Goal: Information Seeking & Learning: Learn about a topic

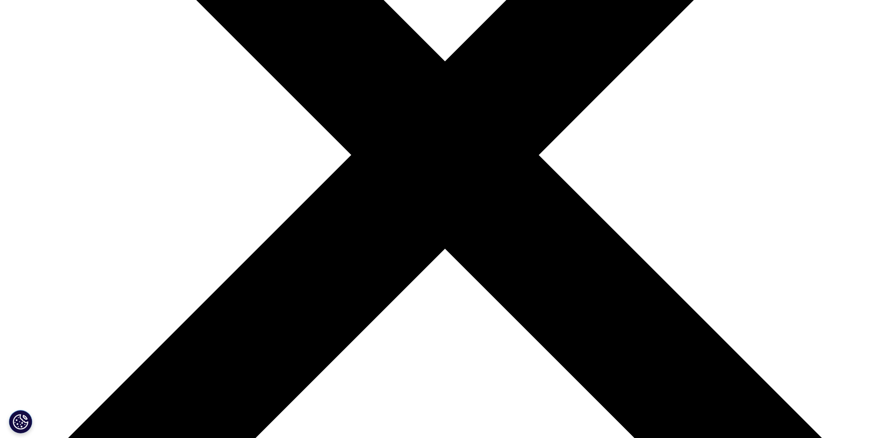
scroll to position [140, 0]
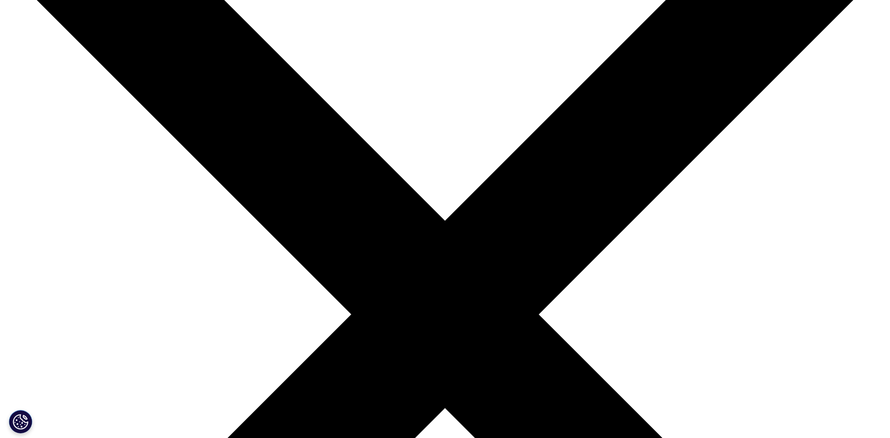
click at [55, 234] on font "Soluciones" at bounding box center [38, 230] width 33 height 8
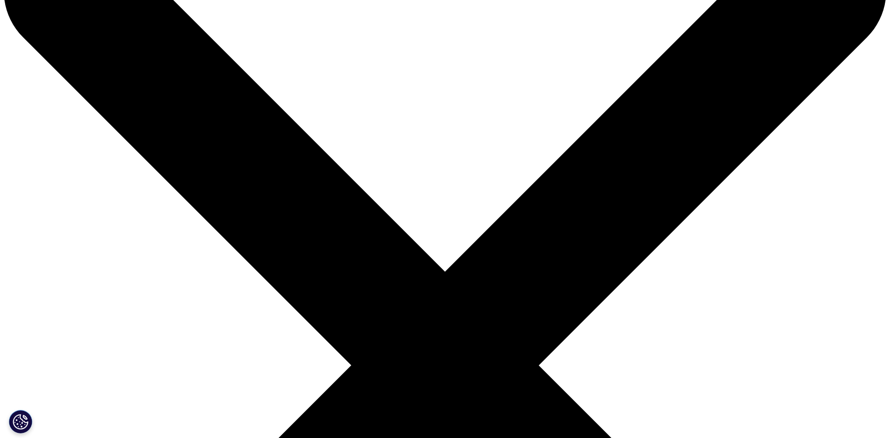
scroll to position [187, 0]
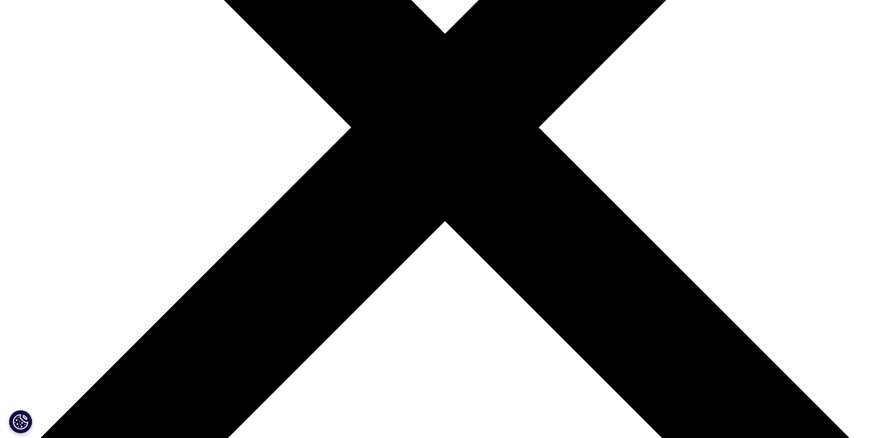
scroll to position [47, 0]
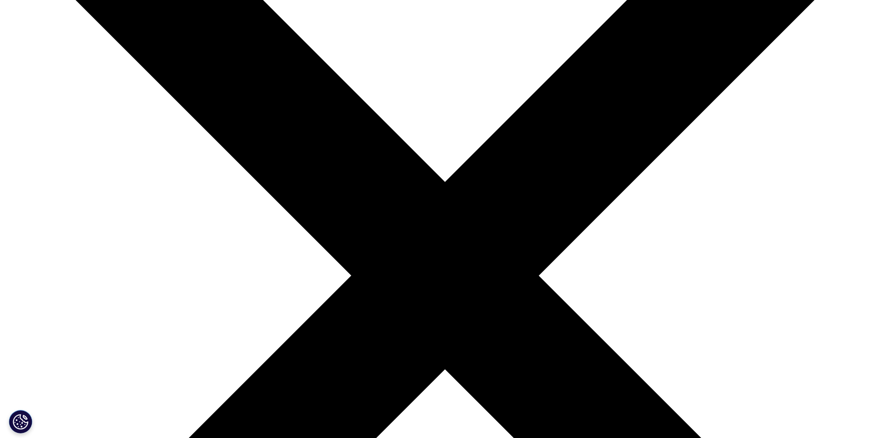
scroll to position [187, 0]
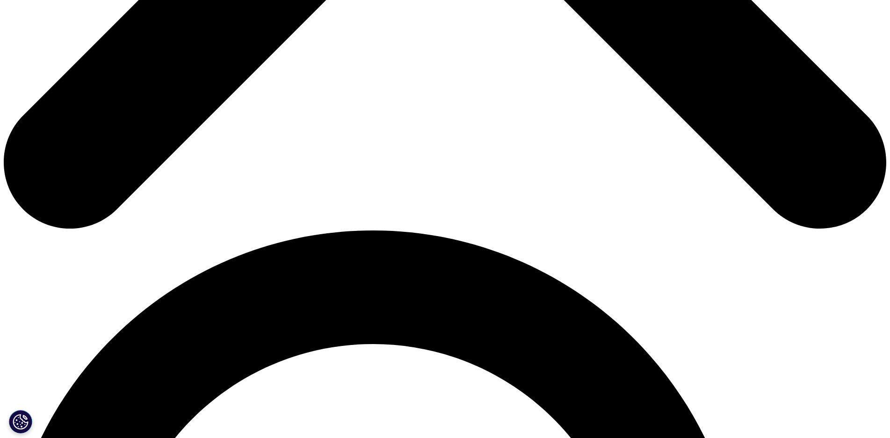
scroll to position [681, 0]
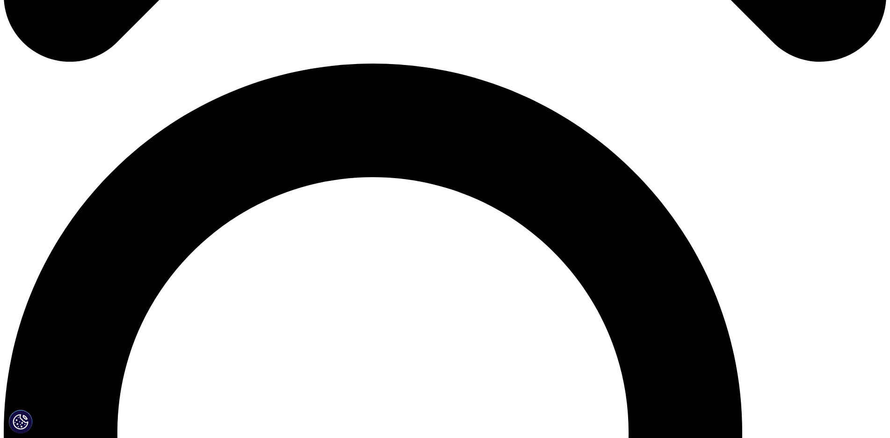
scroll to position [837, 0]
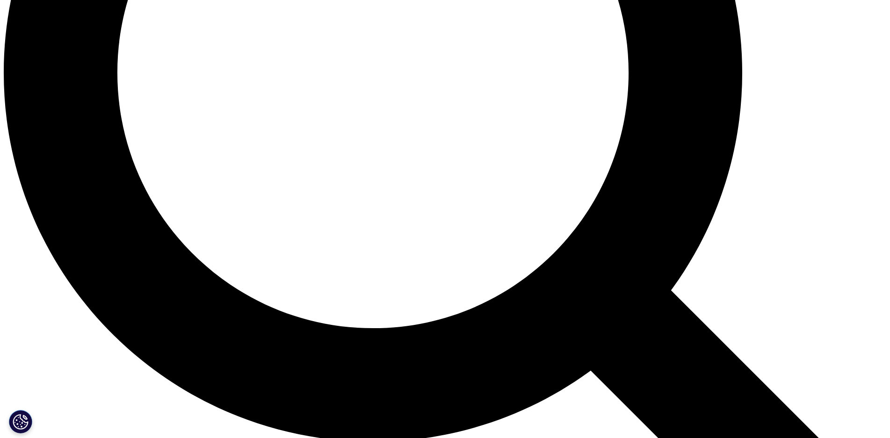
scroll to position [1232, 0]
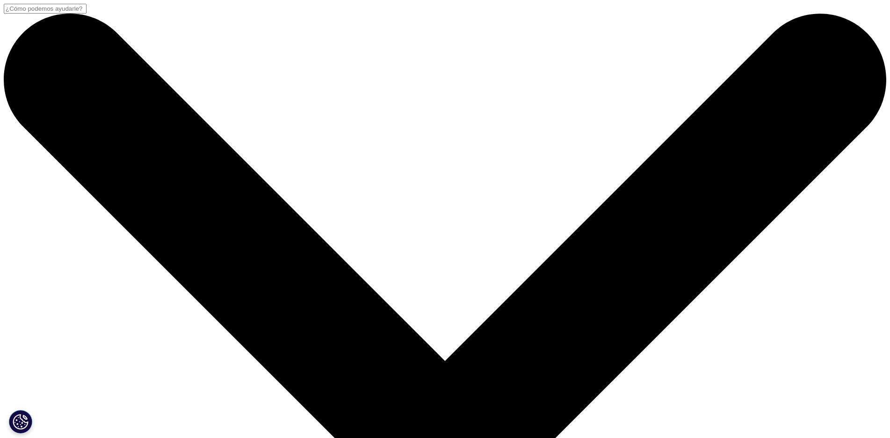
click at [86, 14] on input "Buscar" at bounding box center [45, 9] width 83 height 10
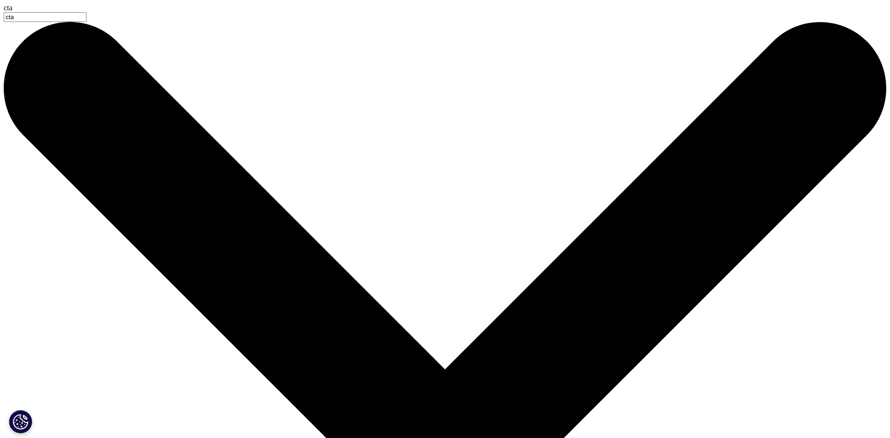
type input "cta"
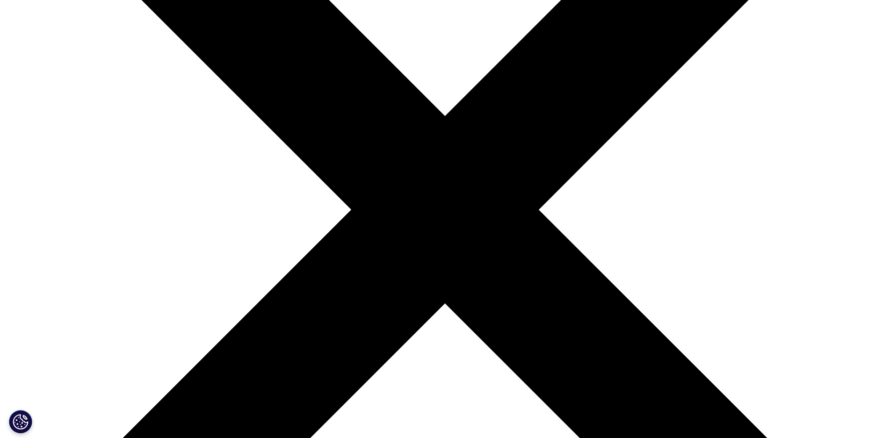
scroll to position [280, 0]
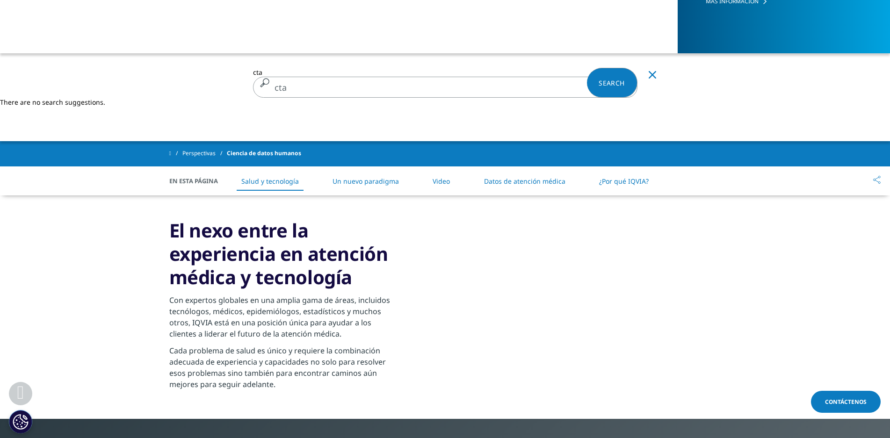
click at [399, 77] on input "cta" at bounding box center [445, 87] width 384 height 21
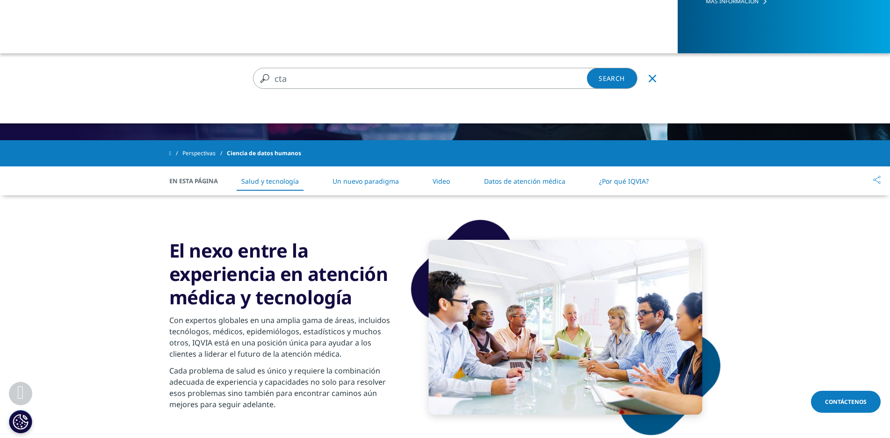
click at [399, 73] on input "cta" at bounding box center [431, 78] width 357 height 21
type input "Global"
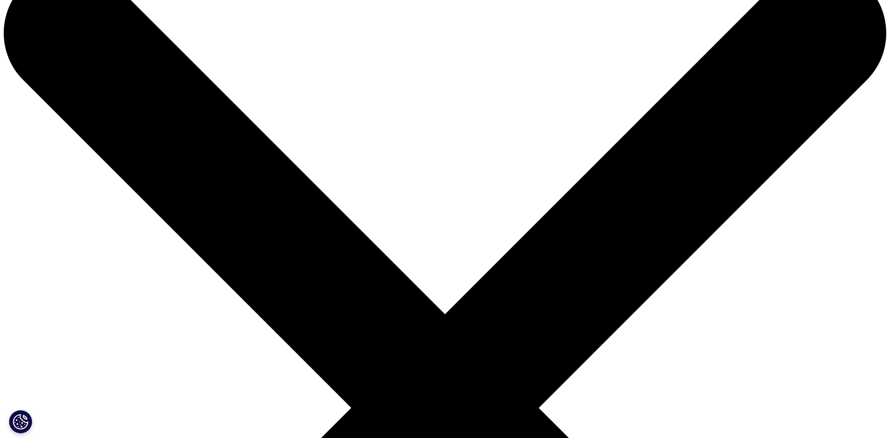
scroll to position [47, 0]
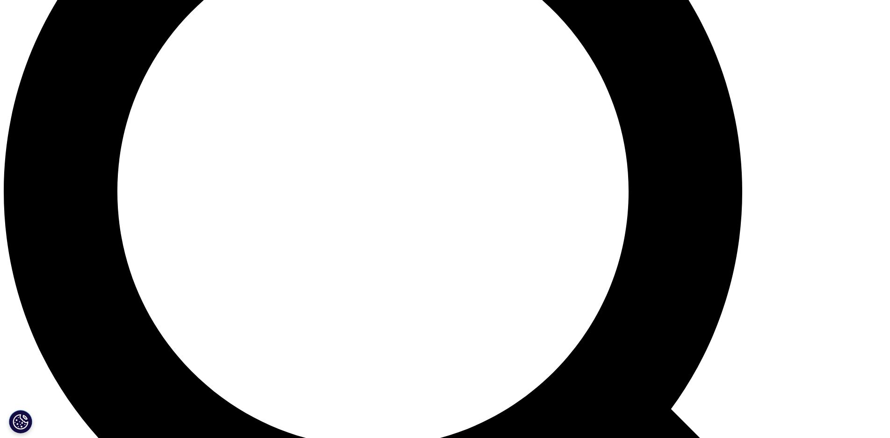
scroll to position [1215, 0]
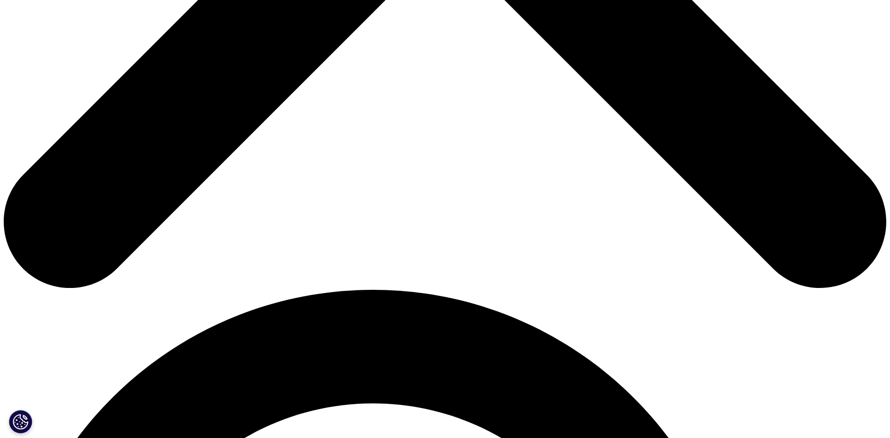
scroll to position [841, 0]
